Goal: Use online tool/utility

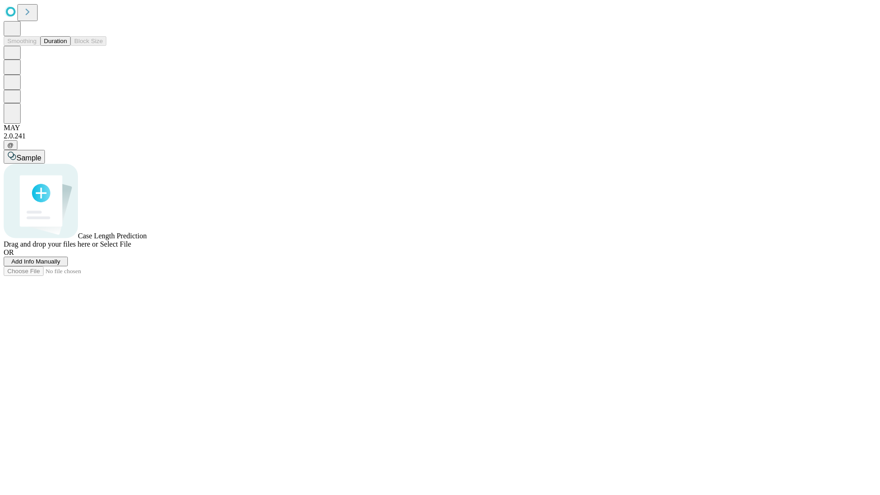
click at [67, 46] on button "Duration" at bounding box center [55, 41] width 30 height 10
click at [41, 154] on span "Sample" at bounding box center [29, 158] width 25 height 8
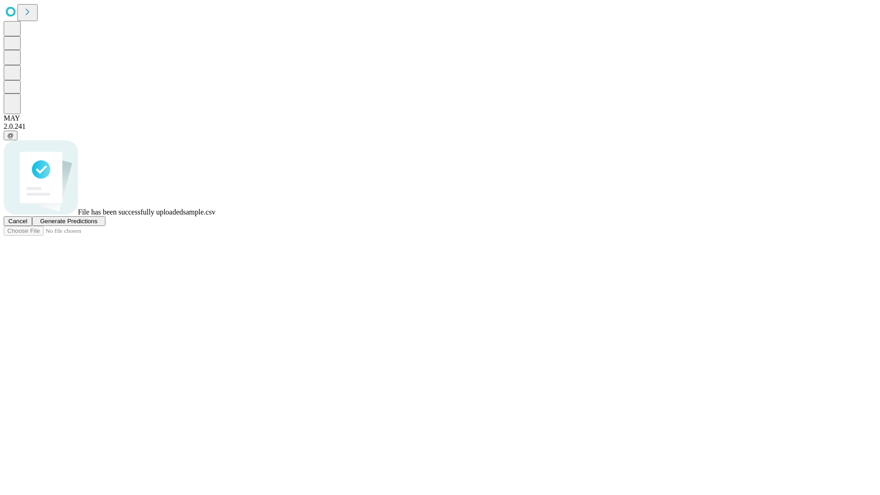
click at [97, 225] on span "Generate Predictions" at bounding box center [68, 221] width 57 height 7
